Goal: Task Accomplishment & Management: Use online tool/utility

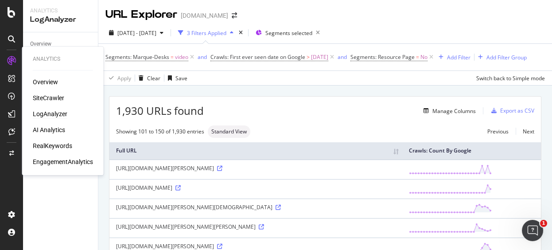
scroll to position [993, 0]
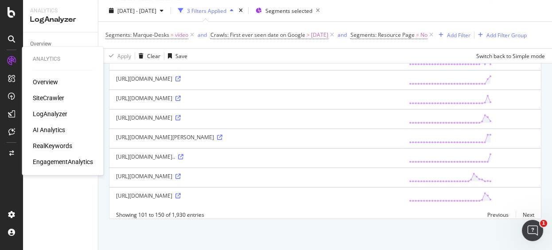
click at [51, 145] on div "RealKeywords" at bounding box center [52, 145] width 39 height 9
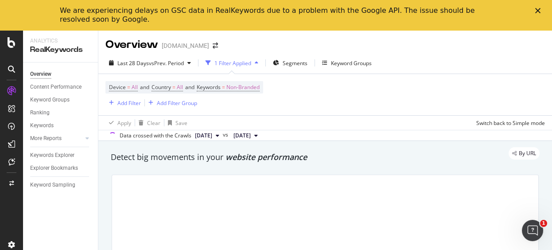
click at [537, 8] on icon "Close" at bounding box center [537, 10] width 5 height 5
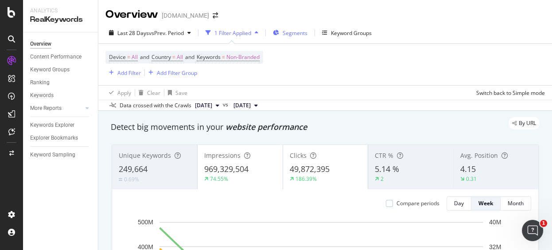
click at [288, 35] on span "Segments" at bounding box center [295, 33] width 25 height 8
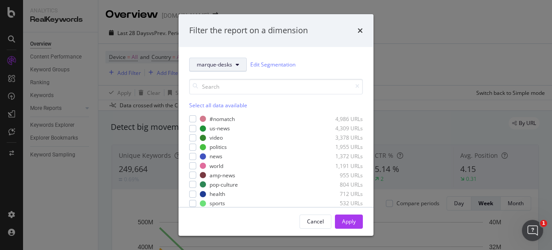
click at [222, 64] on span "marque-desks" at bounding box center [214, 65] width 35 height 8
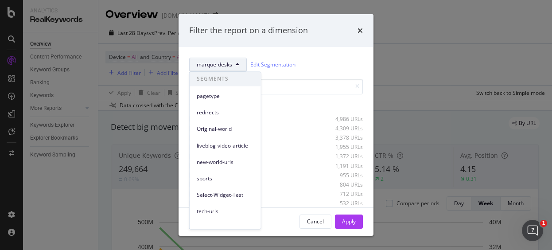
click at [428, 35] on div "Filter the report on a dimension marque-desks Edit Segmentation Select all data…" at bounding box center [276, 125] width 552 height 250
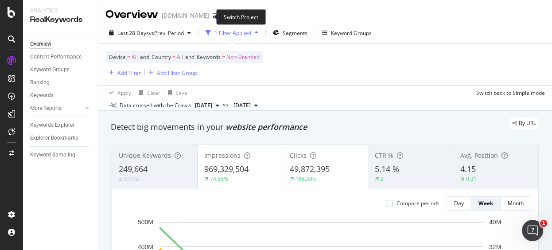
click at [210, 17] on span at bounding box center [215, 15] width 12 height 6
click at [213, 17] on icon "arrow-right-arrow-left" at bounding box center [215, 15] width 5 height 6
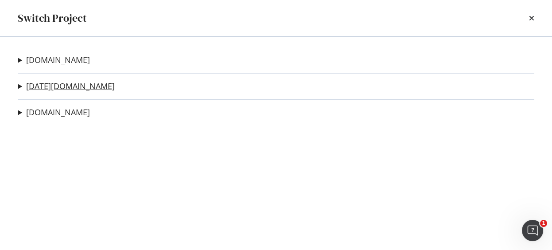
click at [52, 83] on link "[DATE][DOMAIN_NAME]" at bounding box center [70, 86] width 89 height 9
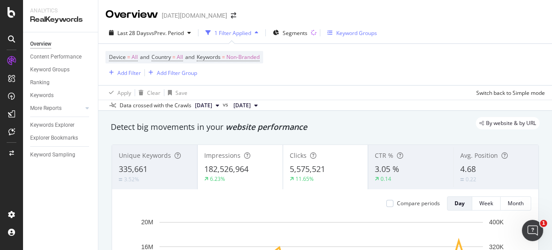
click at [355, 36] on div "Keyword Groups" at bounding box center [356, 33] width 41 height 8
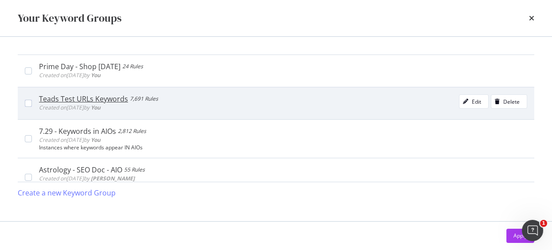
click at [108, 100] on div "Teads Test URLs Keywords" at bounding box center [83, 98] width 89 height 9
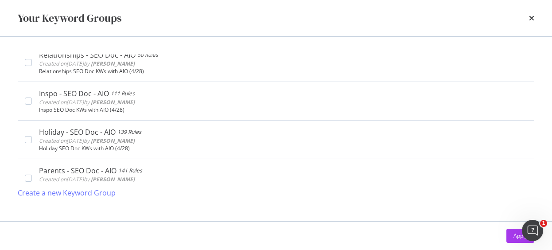
scroll to position [246, 0]
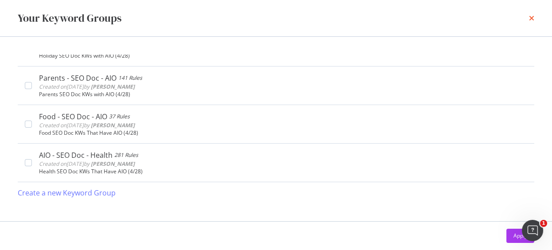
click at [529, 18] on icon "times" at bounding box center [531, 18] width 5 height 7
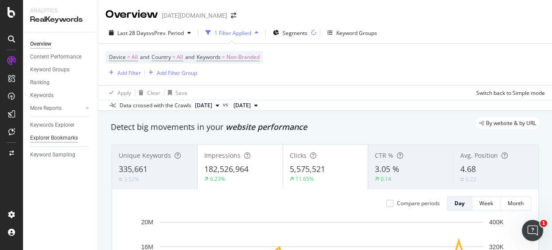
click at [59, 140] on div "Explorer Bookmarks" at bounding box center [54, 137] width 48 height 9
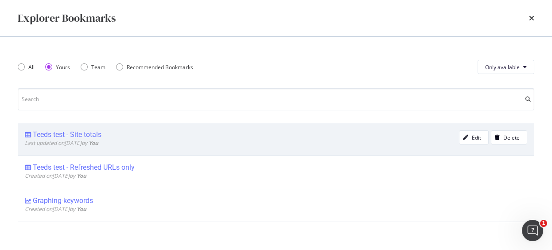
click at [91, 133] on div "Teeds test - Site totals" at bounding box center [67, 134] width 69 height 9
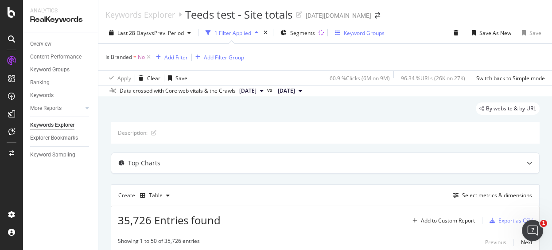
click at [359, 29] on div "Keyword Groups" at bounding box center [364, 33] width 41 height 8
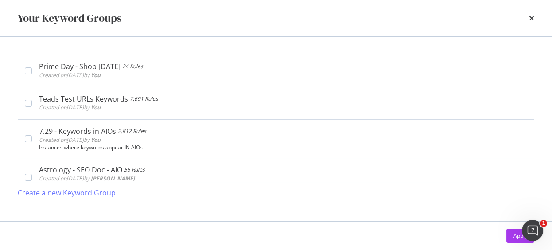
click at [527, 16] on div "Your Keyword Groups" at bounding box center [276, 18] width 517 height 15
click at [531, 17] on icon "times" at bounding box center [531, 18] width 5 height 7
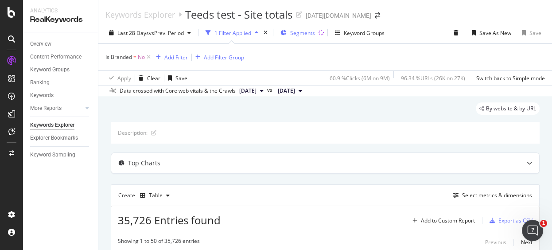
click at [300, 33] on span "Segments" at bounding box center [302, 33] width 25 height 8
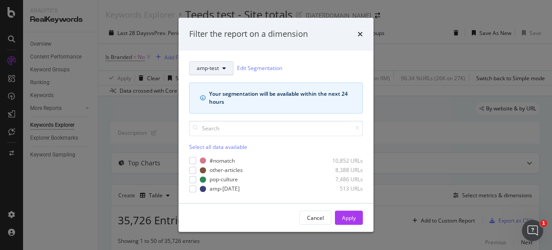
click at [207, 66] on span "amp-test" at bounding box center [208, 68] width 22 height 8
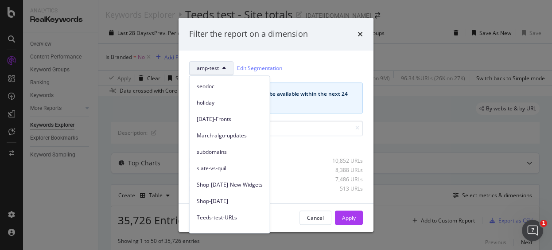
scroll to position [104, 0]
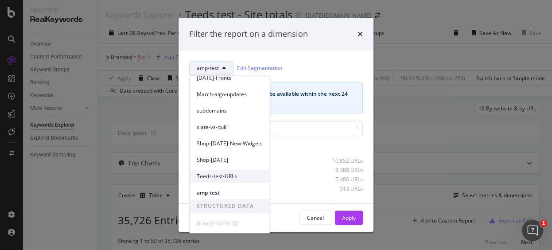
click at [217, 174] on span "Teeds-test-URLs" at bounding box center [230, 176] width 66 height 8
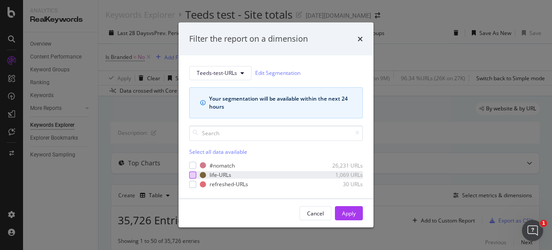
click at [190, 172] on div "Teeds-test-URLs Edit Segmentation Your segmentation will be available within th…" at bounding box center [276, 127] width 195 height 144
drag, startPoint x: 194, startPoint y: 173, endPoint x: 194, endPoint y: 188, distance: 14.6
click at [194, 173] on div "modal" at bounding box center [192, 174] width 7 height 7
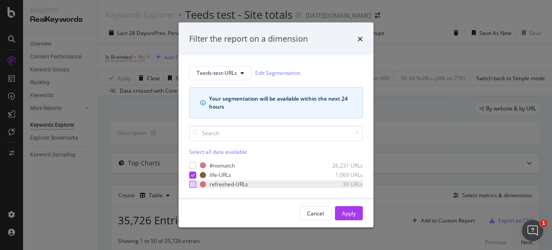
click at [192, 184] on div "modal" at bounding box center [192, 184] width 7 height 7
click at [356, 209] on button "Apply" at bounding box center [349, 213] width 28 height 14
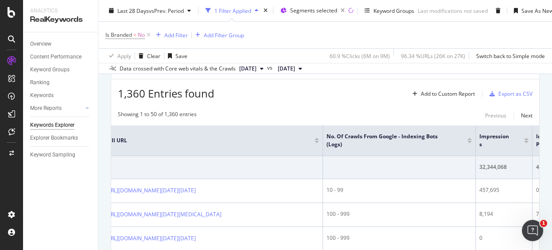
scroll to position [0, 9]
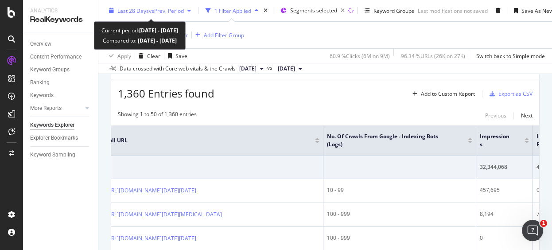
click at [156, 7] on span "vs Prev. Period" at bounding box center [166, 11] width 35 height 8
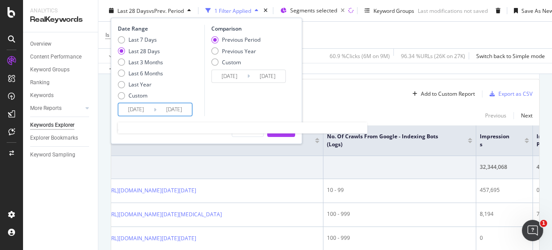
click at [137, 108] on input "[DATE]" at bounding box center [135, 109] width 35 height 12
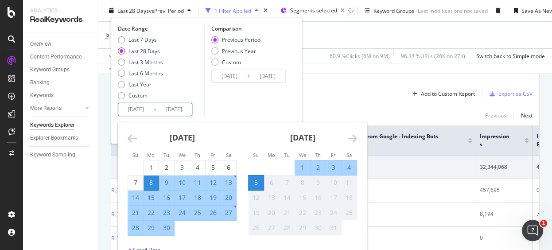
click at [151, 227] on div "29" at bounding box center [151, 227] width 15 height 9
type input "[DATE]"
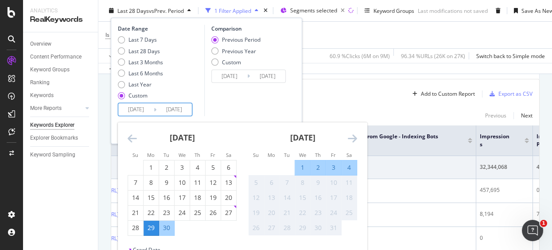
click at [261, 185] on div "5" at bounding box center [256, 182] width 15 height 9
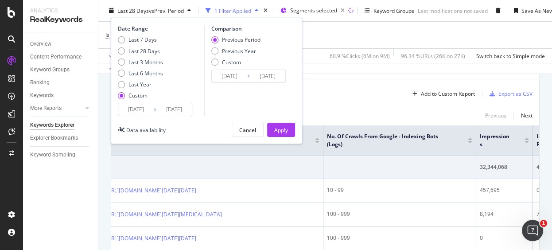
click at [175, 110] on input "[DATE]" at bounding box center [173, 109] width 35 height 12
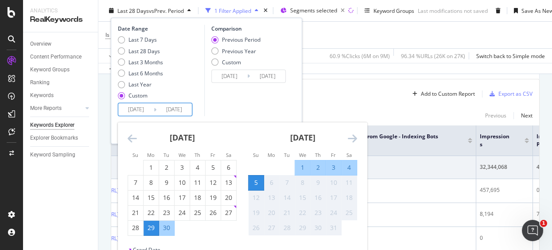
click at [304, 183] on div "8" at bounding box center [302, 182] width 15 height 9
click at [284, 185] on div "7" at bounding box center [287, 182] width 15 height 9
click at [303, 184] on div "8" at bounding box center [302, 182] width 15 height 9
click at [178, 112] on input "[DATE]" at bounding box center [173, 109] width 35 height 12
click at [188, 109] on input "[DATE]" at bounding box center [173, 109] width 35 height 12
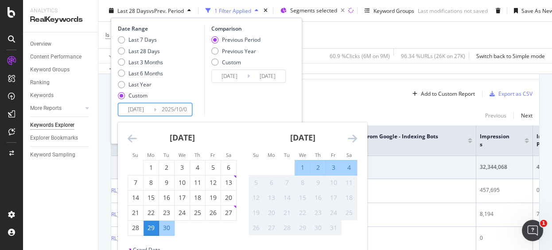
type input "[DATE]"
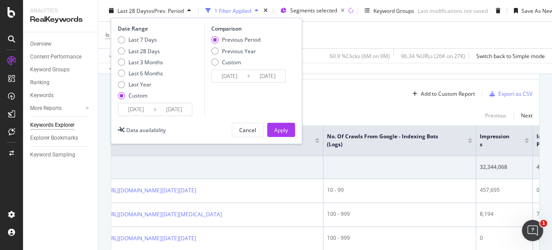
click at [231, 94] on div "Comparison Previous Period Previous Year Custom [DATE] Navigate forward to inte…" at bounding box center [246, 70] width 84 height 91
drag, startPoint x: 166, startPoint y: 101, endPoint x: 170, endPoint y: 108, distance: 7.9
click at [167, 103] on div "Date Range Last 7 Days Last 28 Days Last 3 Months Last 6 Months Last Year Custo…" at bounding box center [160, 70] width 84 height 91
click at [171, 109] on input "[DATE]" at bounding box center [173, 109] width 35 height 12
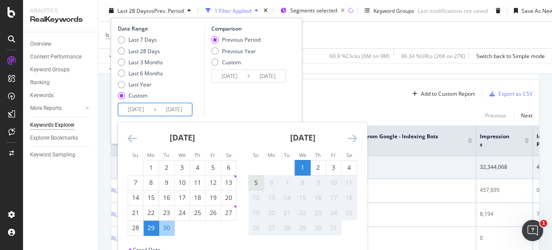
click at [258, 183] on div "5" at bounding box center [256, 182] width 15 height 9
type input "[DATE]"
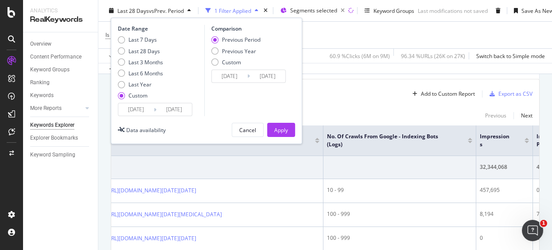
click at [180, 108] on input "[DATE]" at bounding box center [173, 109] width 35 height 12
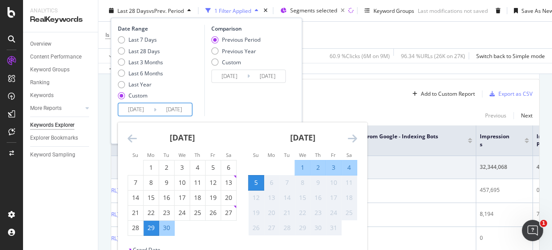
click at [290, 184] on div "7" at bounding box center [287, 182] width 15 height 9
click at [286, 182] on div "7" at bounding box center [287, 182] width 15 height 9
click at [188, 109] on input "[DATE]" at bounding box center [173, 109] width 35 height 12
click at [238, 90] on div "Comparison Previous Period Previous Year Custom [DATE] Navigate forward to inte…" at bounding box center [246, 70] width 84 height 91
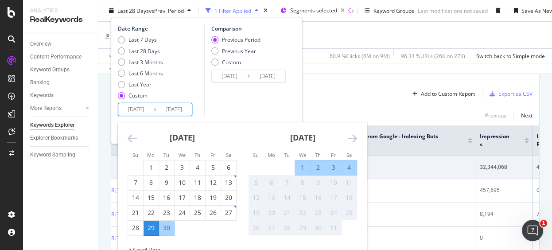
type input "[DATE]"
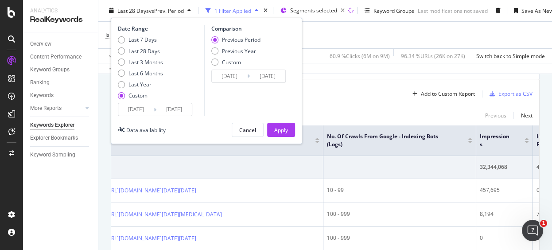
click at [181, 109] on input "[DATE]" at bounding box center [173, 109] width 35 height 12
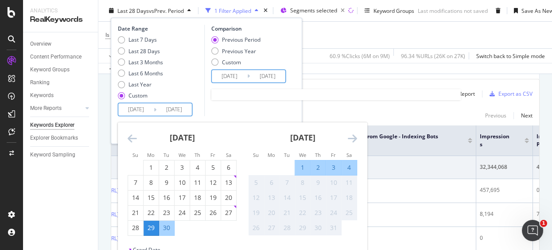
click at [250, 74] on input "[DATE]" at bounding box center [267, 76] width 35 height 12
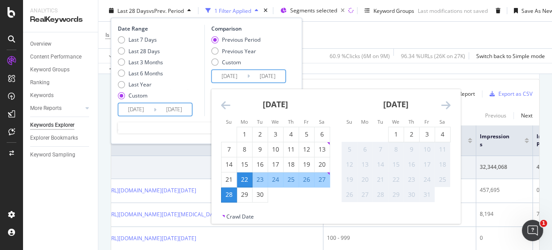
click at [187, 109] on input "[DATE]" at bounding box center [173, 109] width 35 height 12
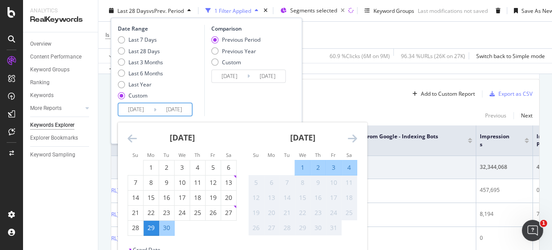
click at [275, 183] on div "6" at bounding box center [271, 182] width 15 height 9
click at [291, 178] on div "7" at bounding box center [287, 182] width 15 height 9
click at [237, 71] on input "[DATE]" at bounding box center [229, 76] width 35 height 12
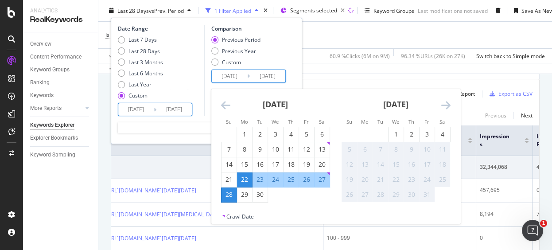
click at [164, 105] on input "[DATE]" at bounding box center [173, 109] width 35 height 12
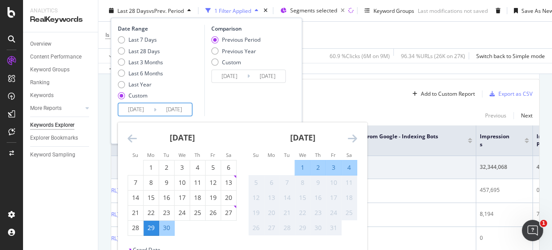
click at [180, 107] on input "[DATE]" at bounding box center [173, 109] width 35 height 12
click at [249, 76] on icon at bounding box center [248, 76] width 3 height 8
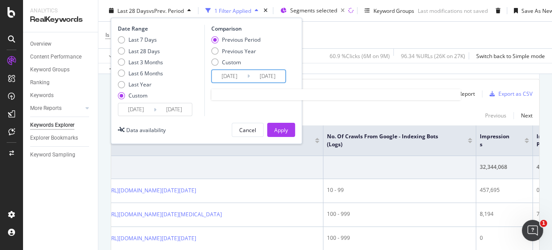
click at [229, 76] on input "[DATE]" at bounding box center [229, 76] width 35 height 12
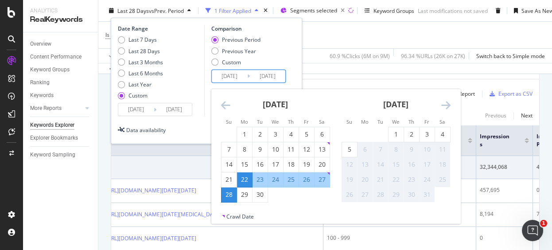
click at [297, 68] on div "Date Range Last 7 Days Last 28 Days Last 3 Months Last 6 Months Last Year Custo…" at bounding box center [206, 81] width 191 height 126
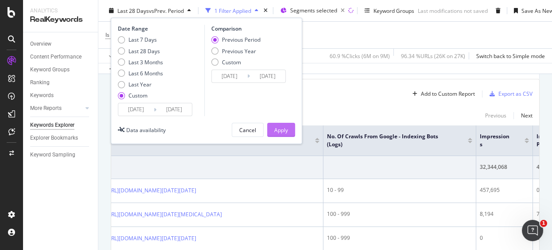
click at [287, 127] on div "Apply" at bounding box center [281, 130] width 14 height 8
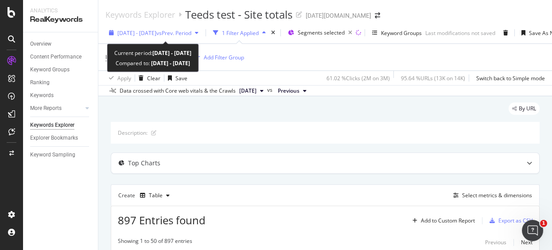
click at [156, 32] on span "[DATE] - [DATE]" at bounding box center [136, 33] width 39 height 8
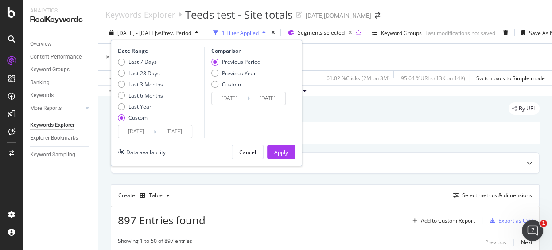
click at [177, 131] on input "[DATE]" at bounding box center [173, 131] width 35 height 12
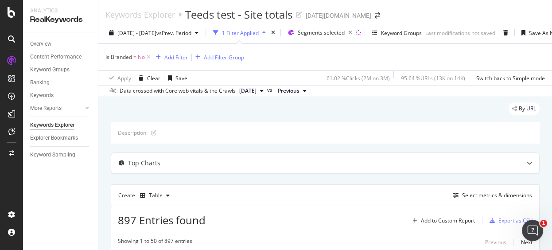
click at [444, 53] on div "Is Branded = No Add Filter Add Filter Group" at bounding box center [326, 57] width 440 height 27
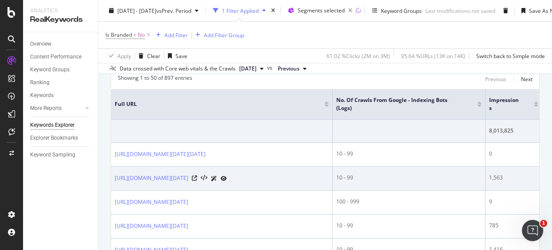
scroll to position [148, 0]
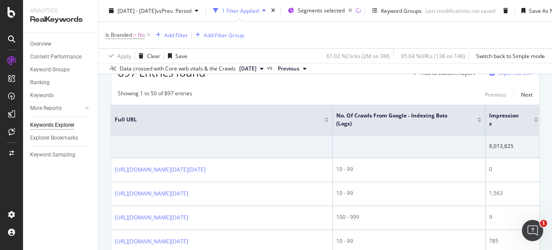
click at [479, 117] on div at bounding box center [479, 118] width 4 height 2
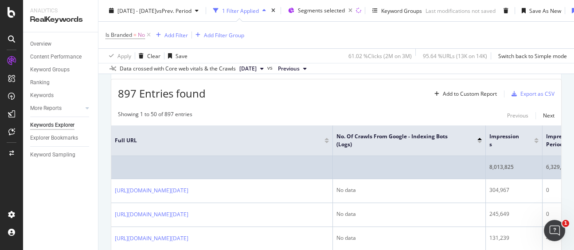
scroll to position [148, 0]
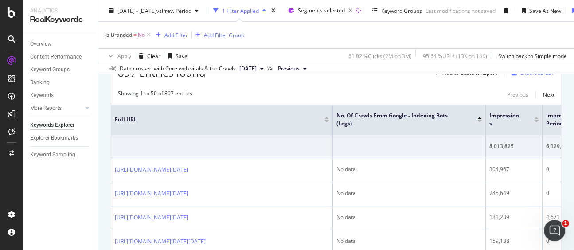
click at [480, 120] on div at bounding box center [479, 121] width 4 height 2
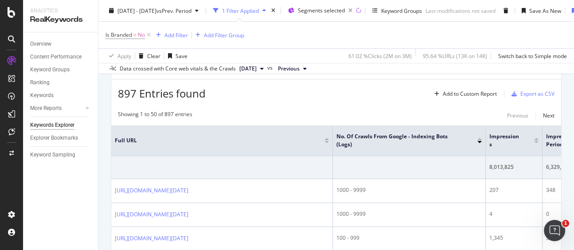
scroll to position [148, 0]
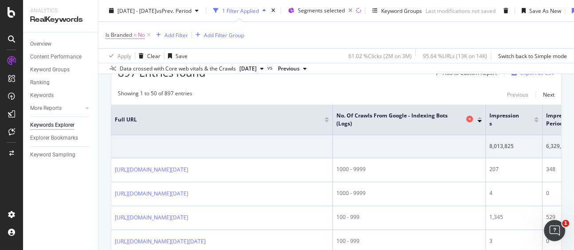
click at [353, 116] on span "No. of Crawls from Google - Indexing Bots (Logs)" at bounding box center [400, 120] width 128 height 16
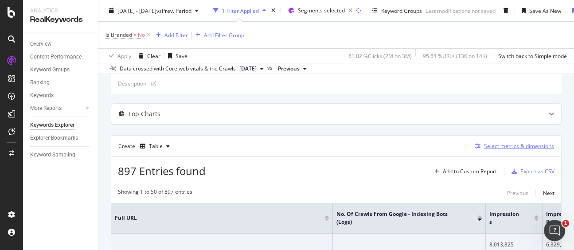
click at [500, 145] on div "Select metrics & dimensions" at bounding box center [519, 146] width 70 height 8
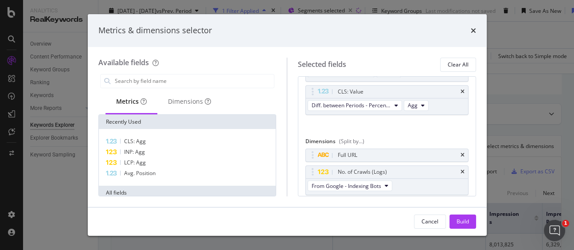
scroll to position [697, 0]
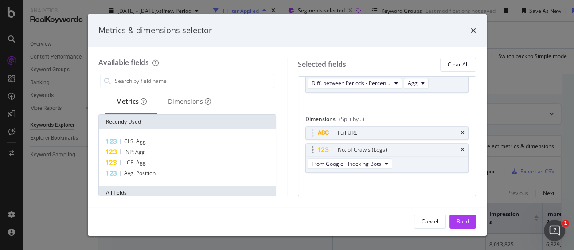
click at [383, 145] on div "No. of Crawls (Logs)" at bounding box center [362, 149] width 49 height 9
click at [457, 144] on div "No. of Crawls (Logs)" at bounding box center [387, 150] width 162 height 12
click at [454, 144] on div "No. of Crawls (Logs)" at bounding box center [387, 150] width 162 height 12
click at [461, 147] on icon "times" at bounding box center [463, 149] width 4 height 5
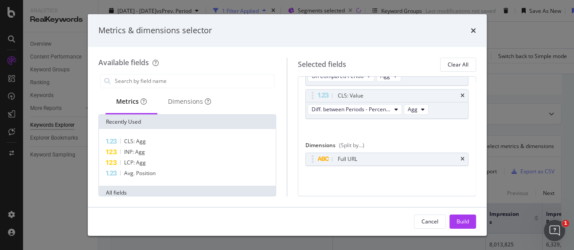
scroll to position [664, 0]
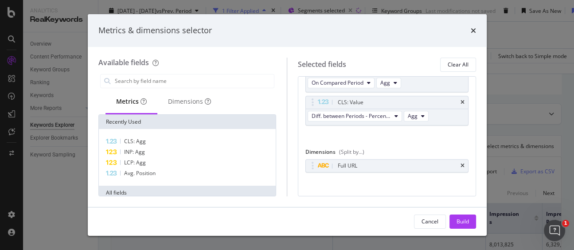
click at [455, 148] on div "Dimensions (Split by...)" at bounding box center [386, 153] width 163 height 11
click at [132, 78] on input "modal" at bounding box center [194, 80] width 160 height 13
type input "crawls"
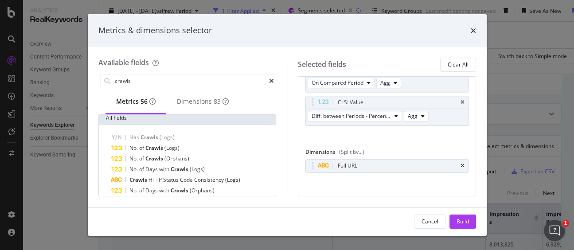
scroll to position [2, 0]
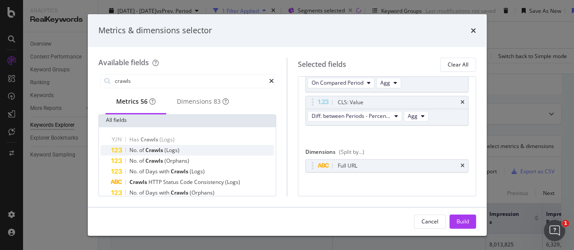
click at [152, 150] on span "Crawls" at bounding box center [154, 150] width 19 height 8
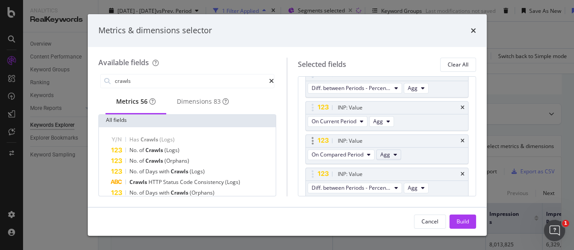
scroll to position [709, 0]
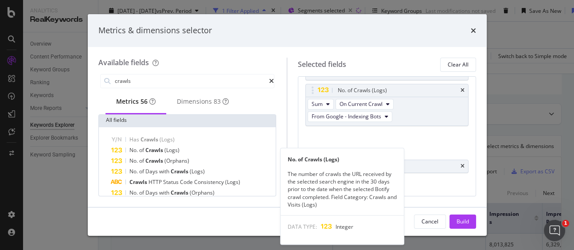
click at [148, 152] on span "Crawls" at bounding box center [154, 150] width 19 height 8
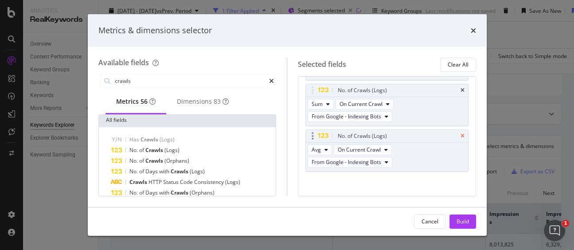
click at [461, 133] on icon "times" at bounding box center [463, 135] width 4 height 5
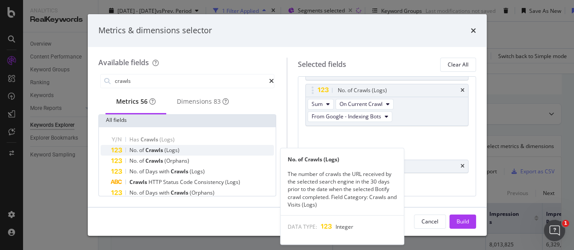
click at [154, 149] on span "Crawls" at bounding box center [154, 150] width 19 height 8
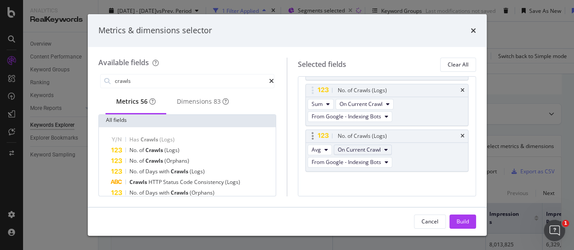
click at [358, 146] on span "On Current Crawl" at bounding box center [359, 150] width 43 height 8
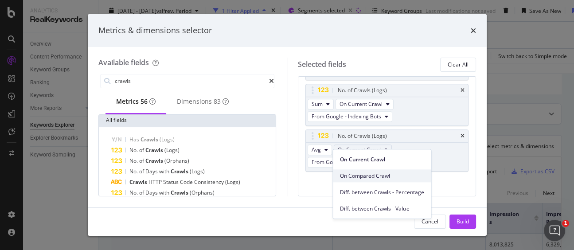
click at [364, 177] on span "On Compared Crawl" at bounding box center [382, 176] width 84 height 8
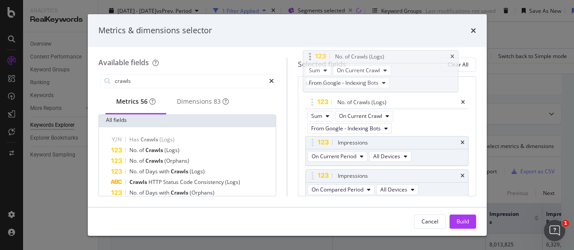
scroll to position [0, 0]
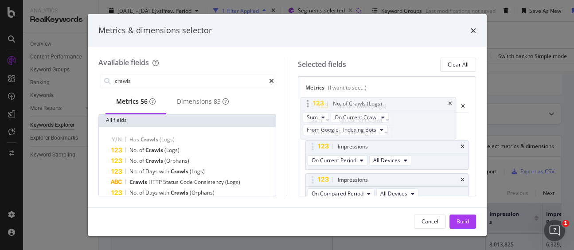
drag, startPoint x: 382, startPoint y: 140, endPoint x: 377, endPoint y: 106, distance: 34.5
click at [377, 106] on body "Analytics RealKeywords Overview Content Performance Keyword Groups Ranking Keyw…" at bounding box center [287, 125] width 574 height 250
click at [322, 118] on span "Sum" at bounding box center [317, 115] width 11 height 8
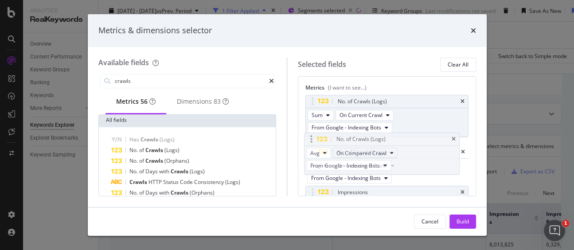
drag, startPoint x: 414, startPoint y: 83, endPoint x: 357, endPoint y: 161, distance: 96.5
click at [413, 141] on body "Analytics RealKeywords Overview Content Performance Keyword Groups Ranking Keyw…" at bounding box center [287, 125] width 574 height 250
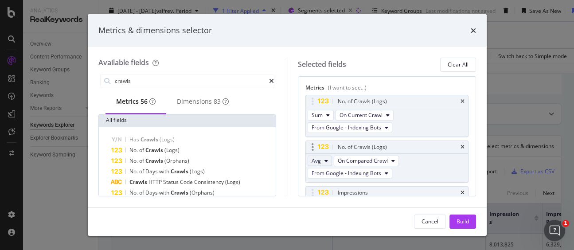
click at [317, 163] on span "Avg" at bounding box center [316, 161] width 9 height 8
click at [323, 179] on span "Sum" at bounding box center [320, 176] width 11 height 8
click at [466, 223] on div "Build" at bounding box center [463, 222] width 12 height 8
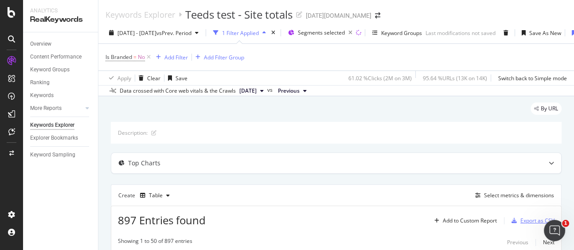
click at [530, 218] on div "Export as CSV" at bounding box center [537, 221] width 34 height 8
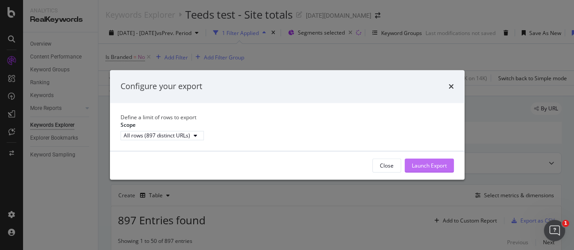
click at [429, 169] on div "Launch Export" at bounding box center [429, 166] width 35 height 8
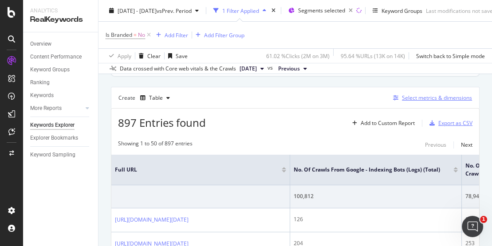
scroll to position [49, 0]
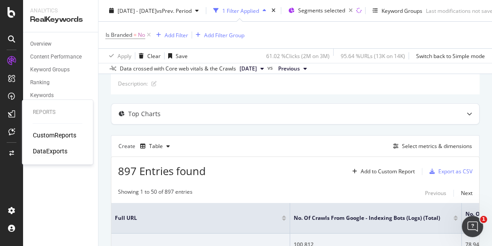
click at [57, 150] on div "DataExports" at bounding box center [50, 151] width 35 height 9
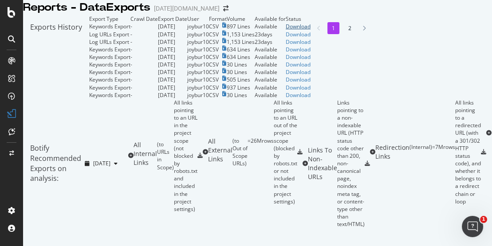
click at [310, 30] on div "Download" at bounding box center [297, 27] width 25 height 8
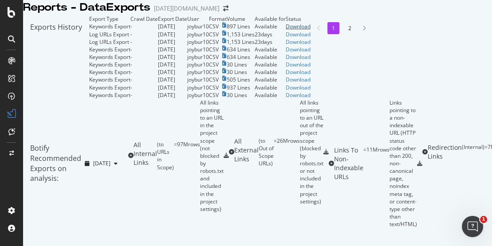
click at [310, 30] on div "Download" at bounding box center [297, 27] width 25 height 8
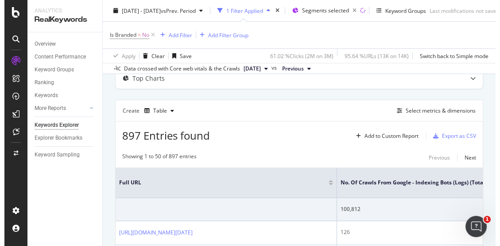
scroll to position [81, 0]
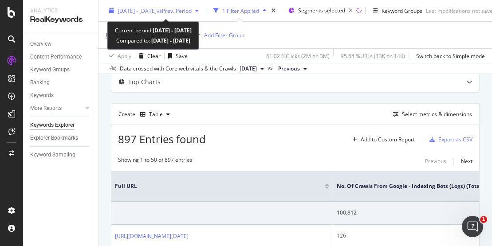
click at [191, 11] on span "vs Prev. Period" at bounding box center [173, 11] width 35 height 8
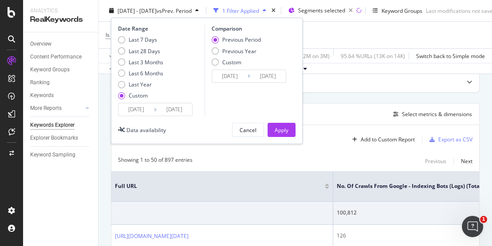
click at [246, 76] on input "[DATE]" at bounding box center [229, 76] width 35 height 12
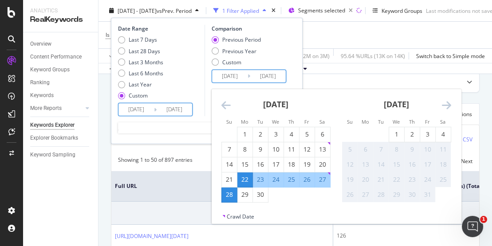
click at [160, 114] on input "[DATE]" at bounding box center [173, 109] width 35 height 12
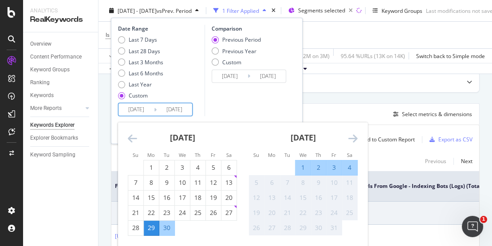
click at [352, 162] on div "4" at bounding box center [349, 167] width 15 height 15
type input "[DATE]"
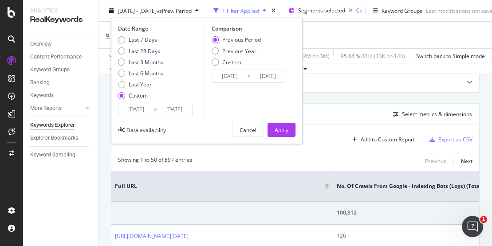
click at [170, 104] on input "[DATE]" at bounding box center [173, 109] width 35 height 12
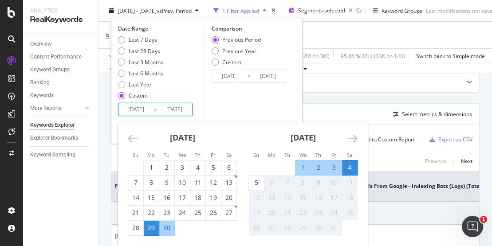
click at [256, 185] on div "5" at bounding box center [256, 182] width 15 height 9
type input "[DATE]"
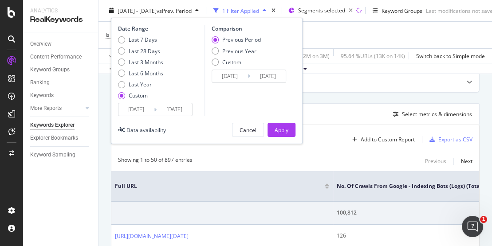
click at [171, 113] on input "[DATE]" at bounding box center [173, 109] width 35 height 12
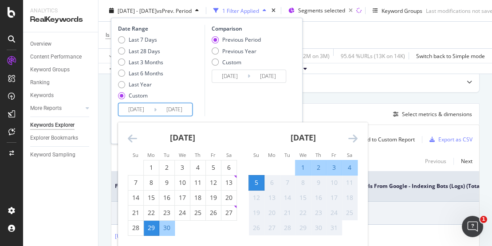
click at [253, 109] on div "Comparison Previous Period Previous Year Custom [DATE] Navigate forward to inte…" at bounding box center [246, 70] width 84 height 91
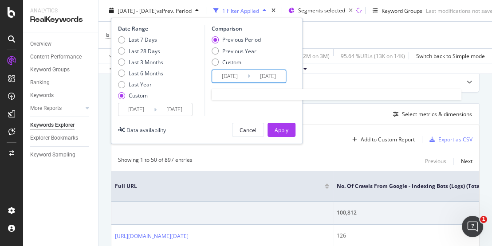
click at [254, 76] on input "[DATE]" at bounding box center [267, 76] width 35 height 12
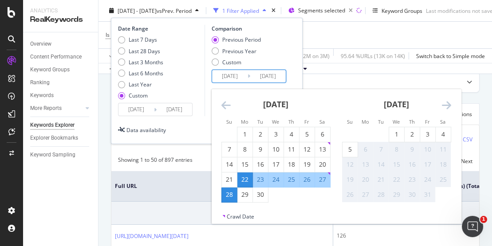
click at [205, 95] on div "Comparison Previous Period Previous Year Custom [DATE] Navigate forward to inte…" at bounding box center [246, 70] width 84 height 91
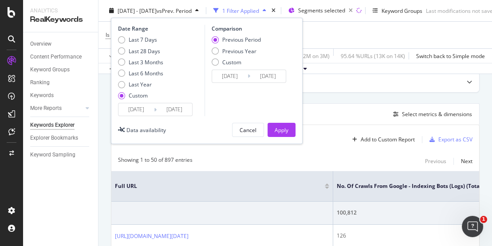
drag, startPoint x: 288, startPoint y: 129, endPoint x: 316, endPoint y: 129, distance: 28.4
click at [287, 129] on div "Apply" at bounding box center [281, 130] width 14 height 8
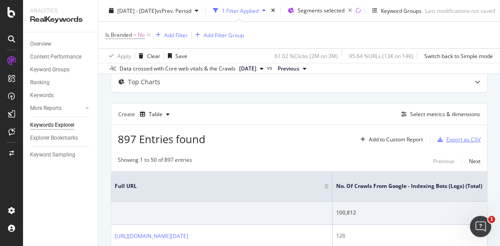
click at [454, 138] on div "Export as CSV" at bounding box center [464, 140] width 34 height 8
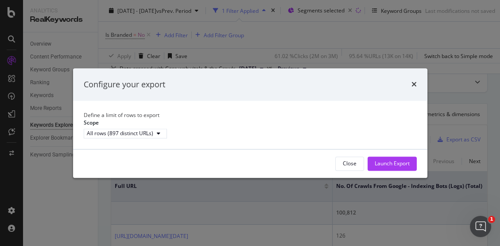
click at [410, 79] on div "Configure your export" at bounding box center [250, 85] width 333 height 12
click at [413, 81] on icon "times" at bounding box center [414, 84] width 5 height 7
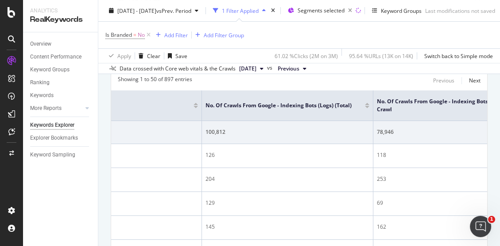
scroll to position [278, 0]
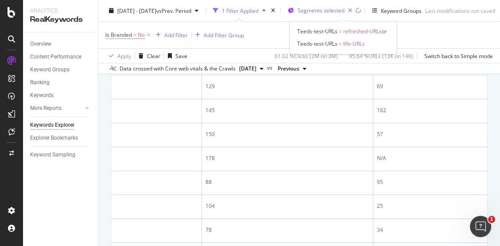
click at [324, 9] on span "Segments selected" at bounding box center [321, 11] width 47 height 8
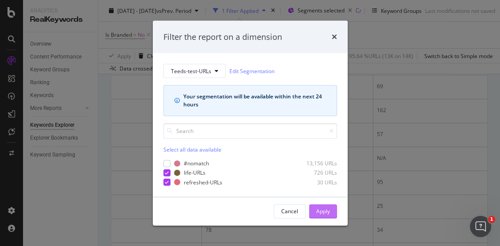
click at [325, 214] on div "Apply" at bounding box center [324, 211] width 14 height 8
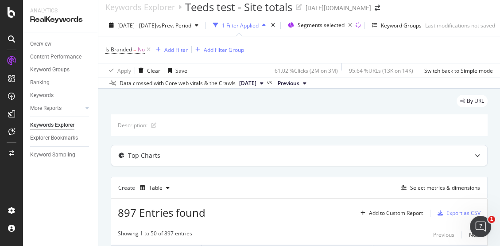
scroll to position [0, 0]
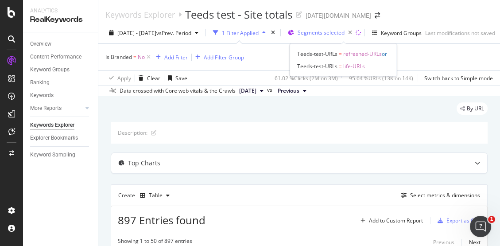
click at [342, 35] on span "Segments selected" at bounding box center [321, 33] width 47 height 8
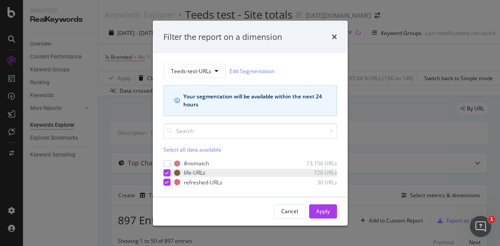
click at [168, 174] on icon "modal" at bounding box center [167, 173] width 4 height 4
click at [329, 211] on div "Apply" at bounding box center [324, 211] width 14 height 8
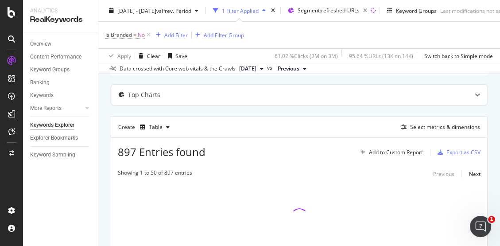
scroll to position [98, 0]
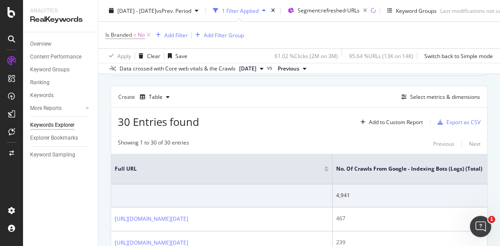
click at [462, 118] on div "Export as CSV" at bounding box center [464, 122] width 34 height 8
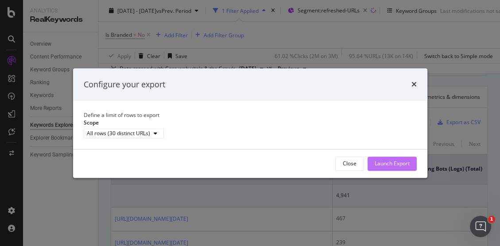
click at [391, 167] on div "Launch Export" at bounding box center [392, 164] width 35 height 8
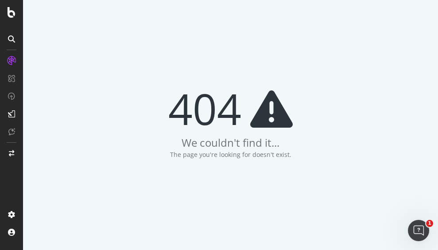
click at [19, 3] on div at bounding box center [11, 125] width 23 height 250
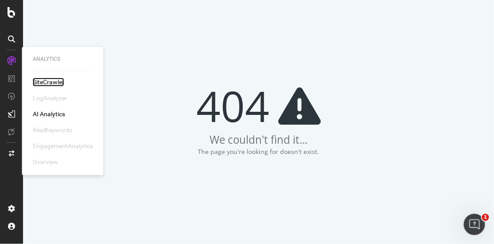
click at [51, 83] on div "SiteCrawler" at bounding box center [48, 82] width 31 height 9
